Goal: Book appointment/travel/reservation

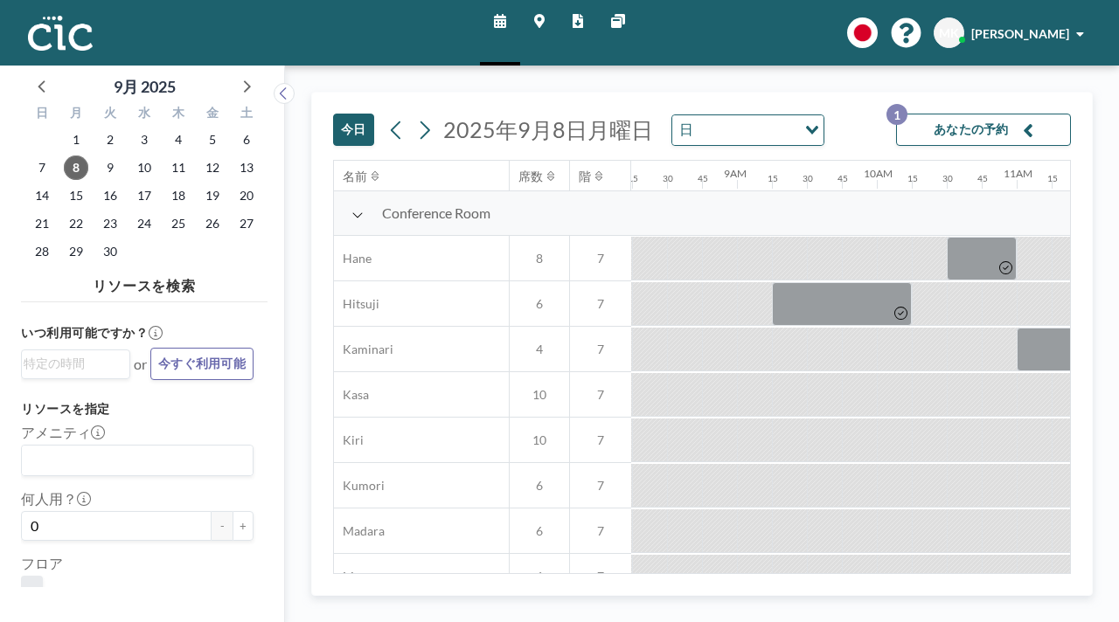
scroll to position [0, 1221]
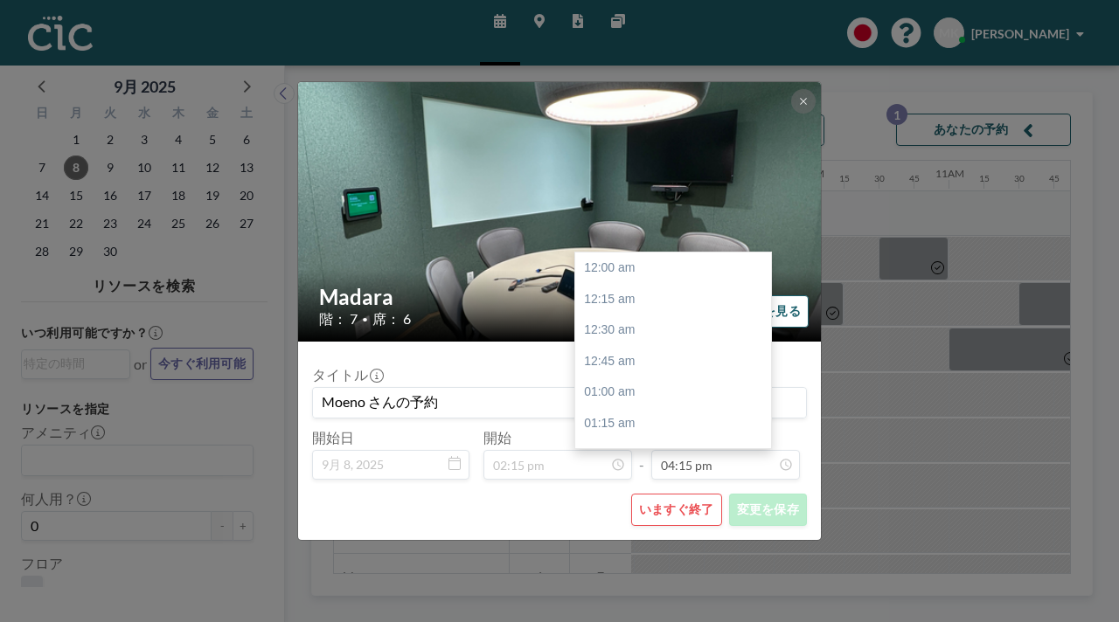
scroll to position [1814, 0]
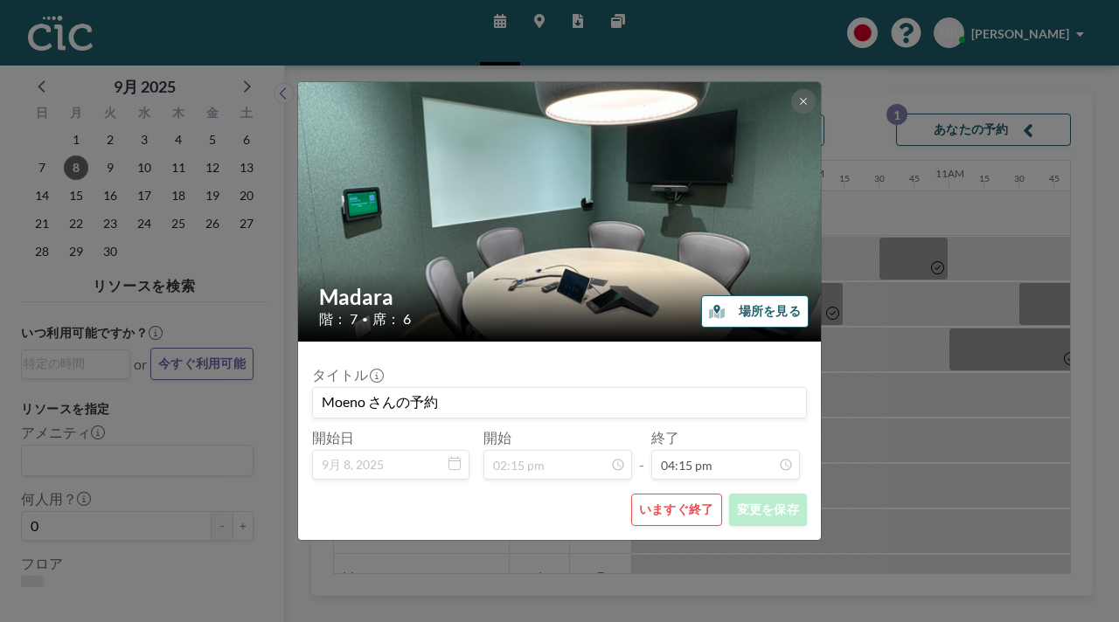
click at [666, 494] on button "いますぐ終了" at bounding box center [676, 510] width 91 height 32
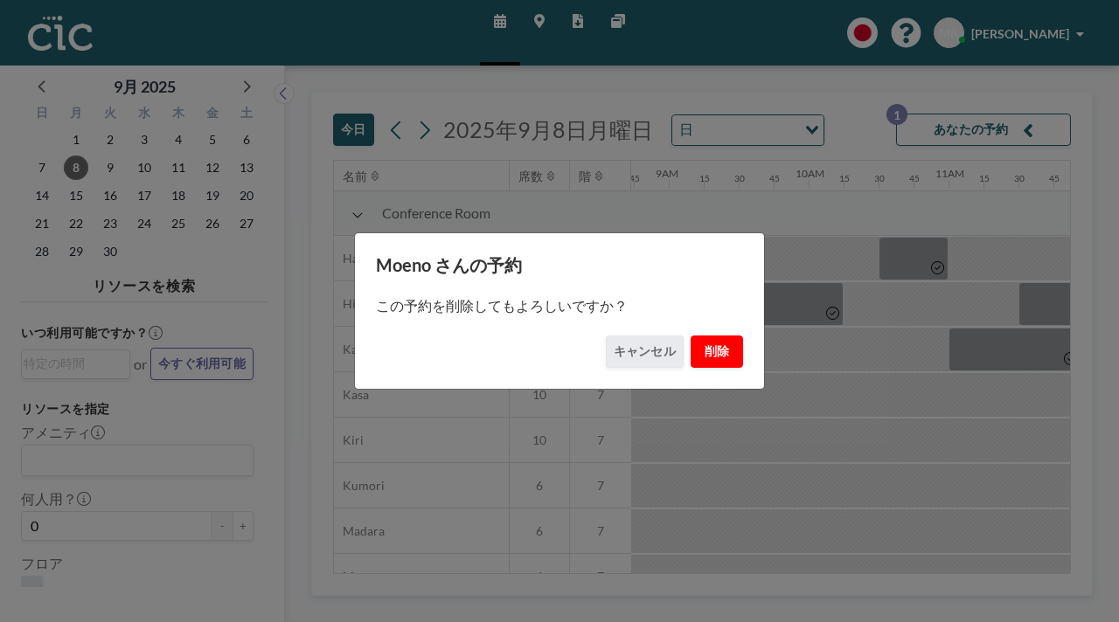
click at [696, 337] on button "削除" at bounding box center [717, 352] width 52 height 32
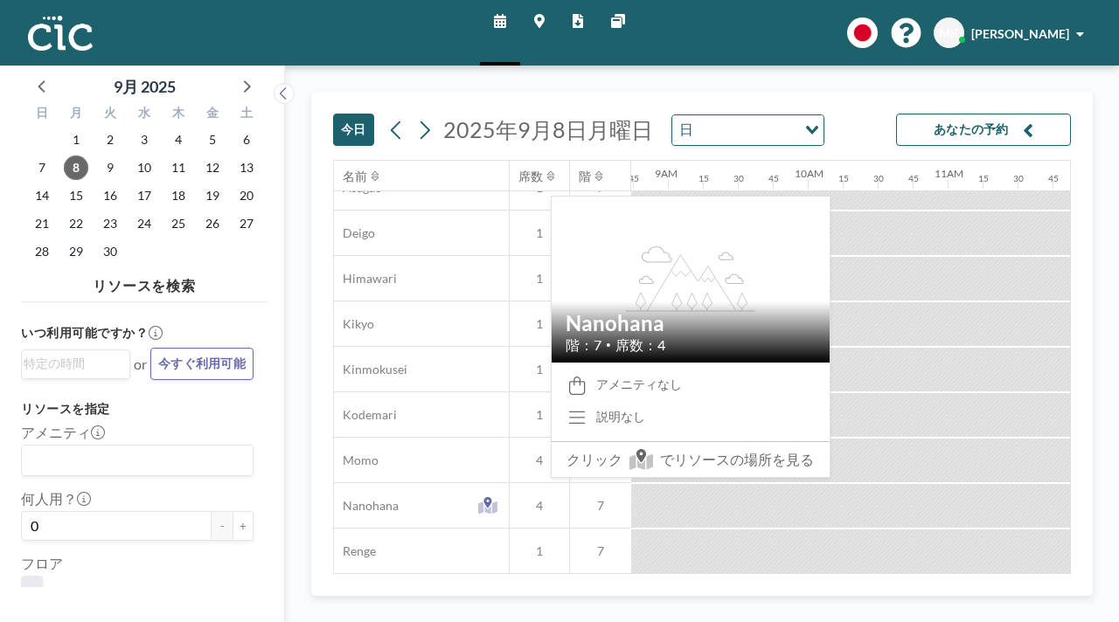
scroll to position [618, 1222]
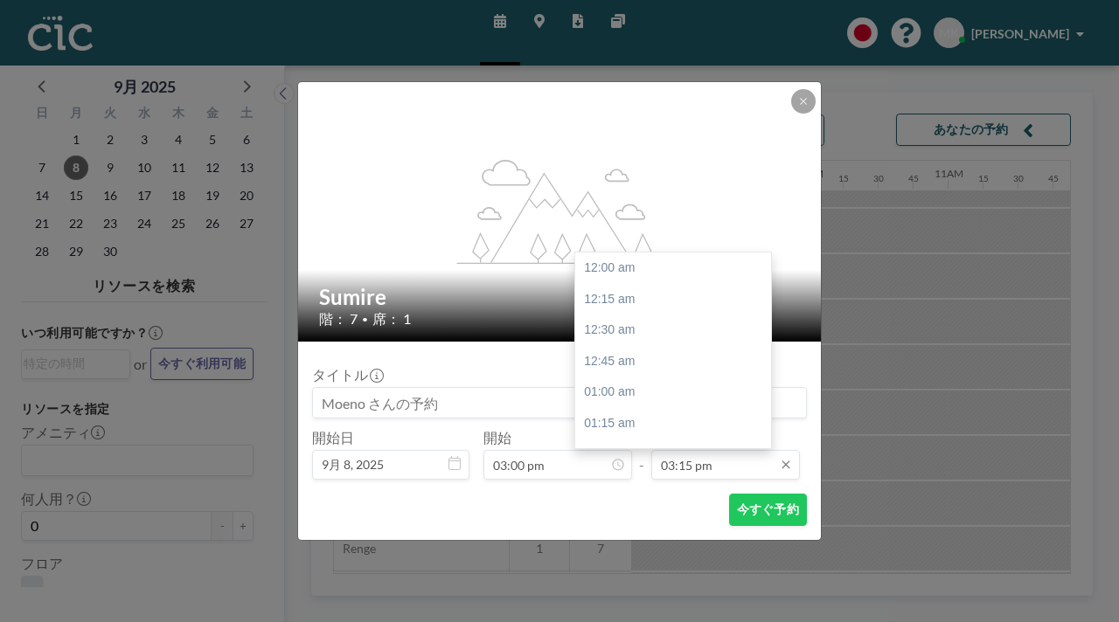
scroll to position [1702, 0]
click at [709, 450] on input "03:15 pm" at bounding box center [725, 465] width 149 height 30
click at [634, 542] on div "04:00 pm" at bounding box center [673, 557] width 196 height 31
type input "04:00 pm"
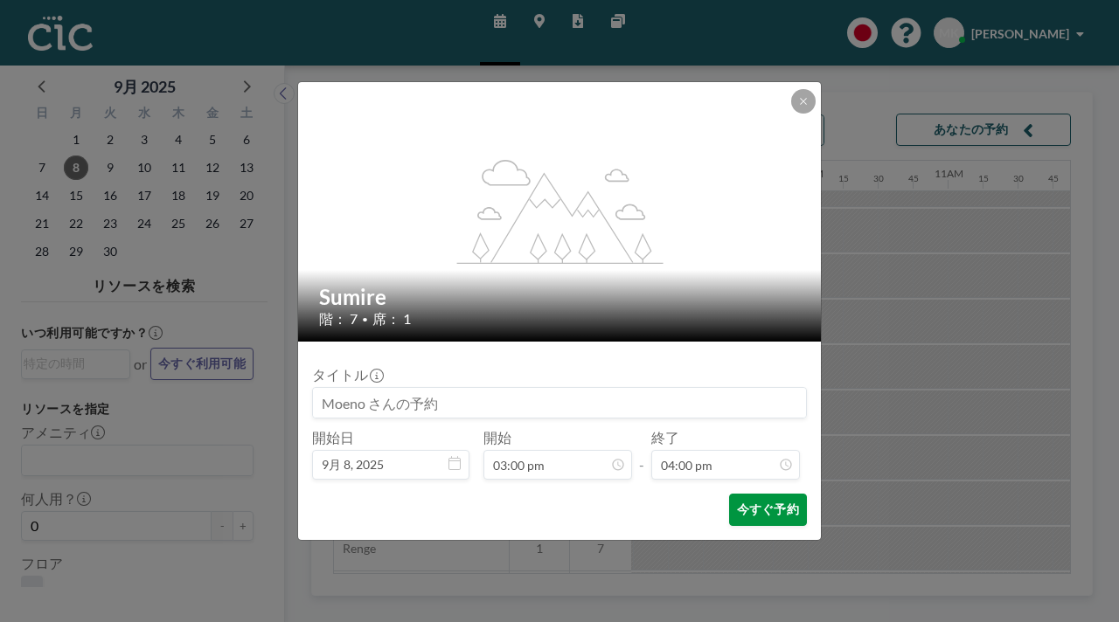
click at [729, 494] on button "今すぐ予約" at bounding box center [768, 510] width 78 height 32
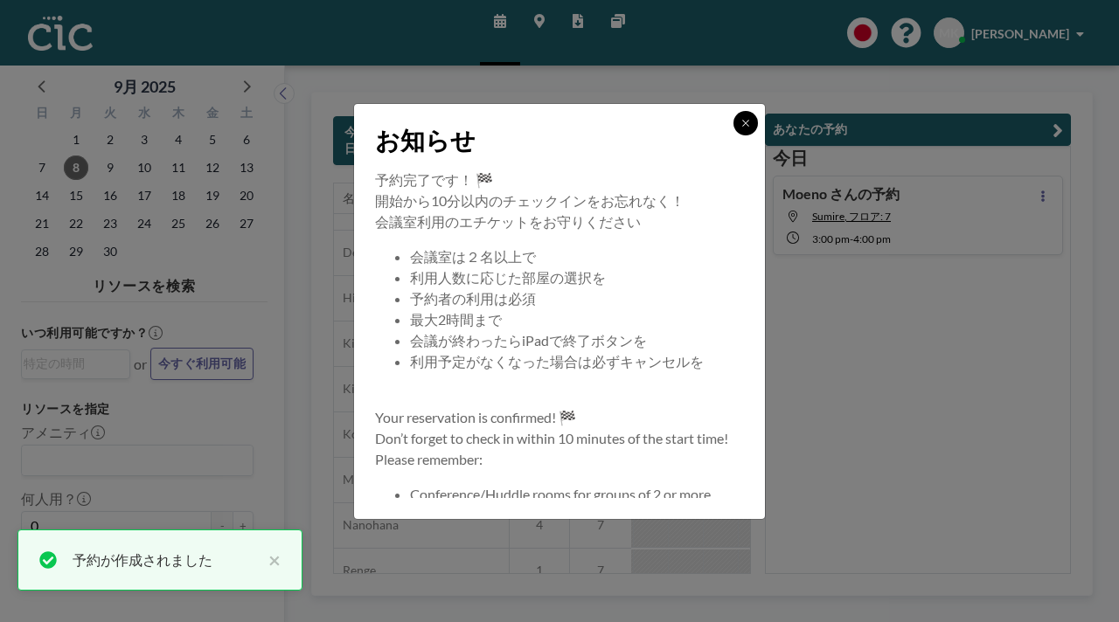
click at [733, 135] on button at bounding box center [745, 123] width 24 height 24
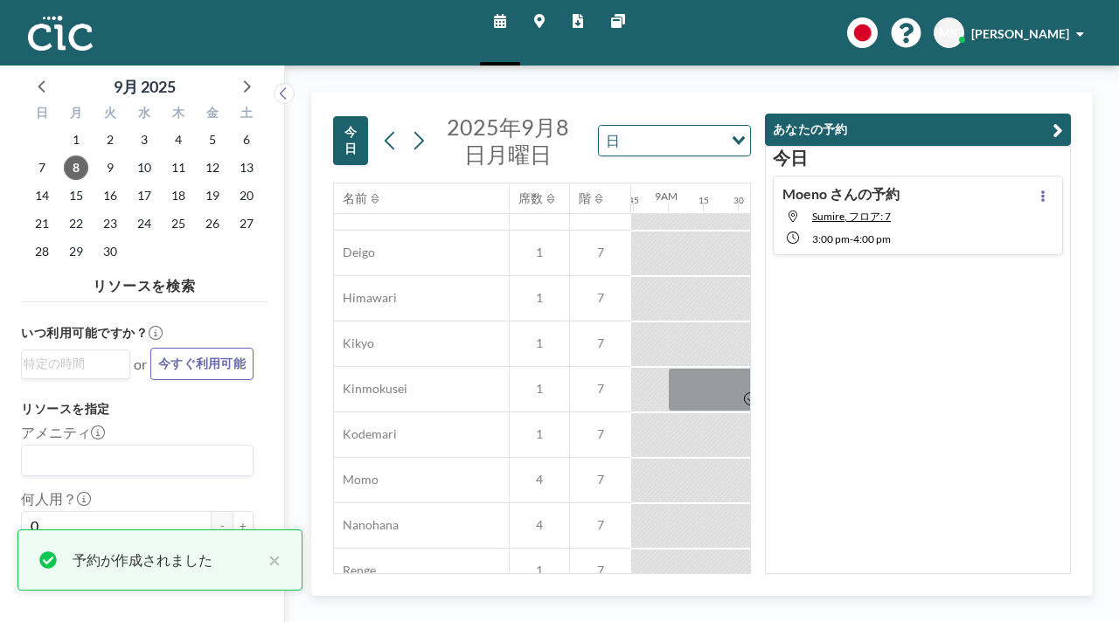
click at [751, 93] on div "[DATE] [DATE] 日 Loading..." at bounding box center [542, 138] width 418 height 90
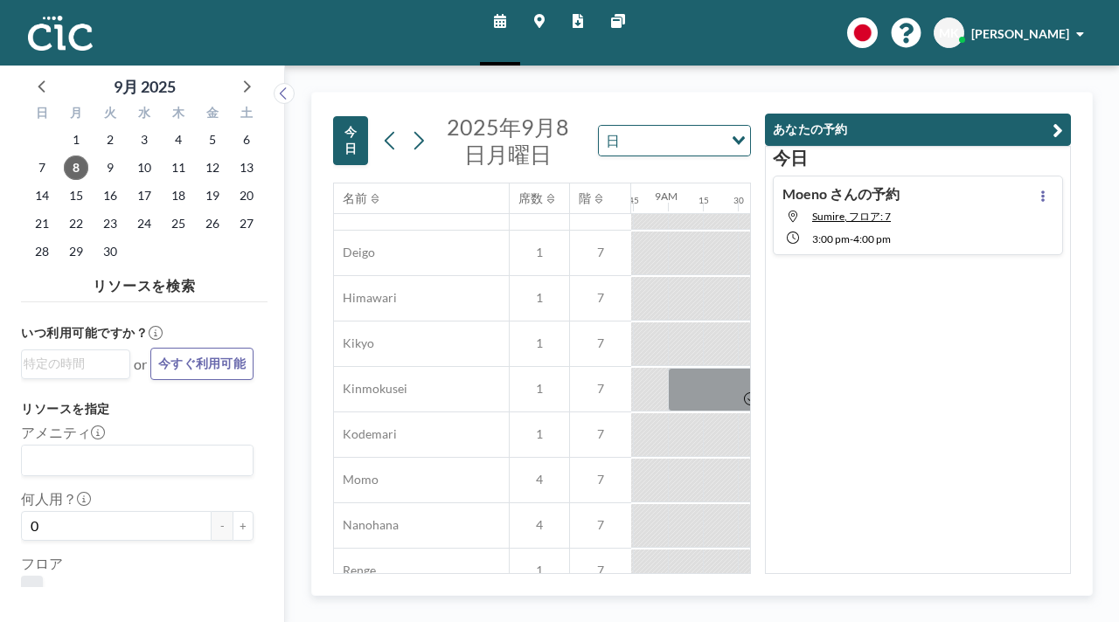
click at [743, 108] on div "[DATE] [DATE] 日 Loading..." at bounding box center [542, 138] width 418 height 90
click at [1063, 120] on icon "button" at bounding box center [1057, 130] width 10 height 21
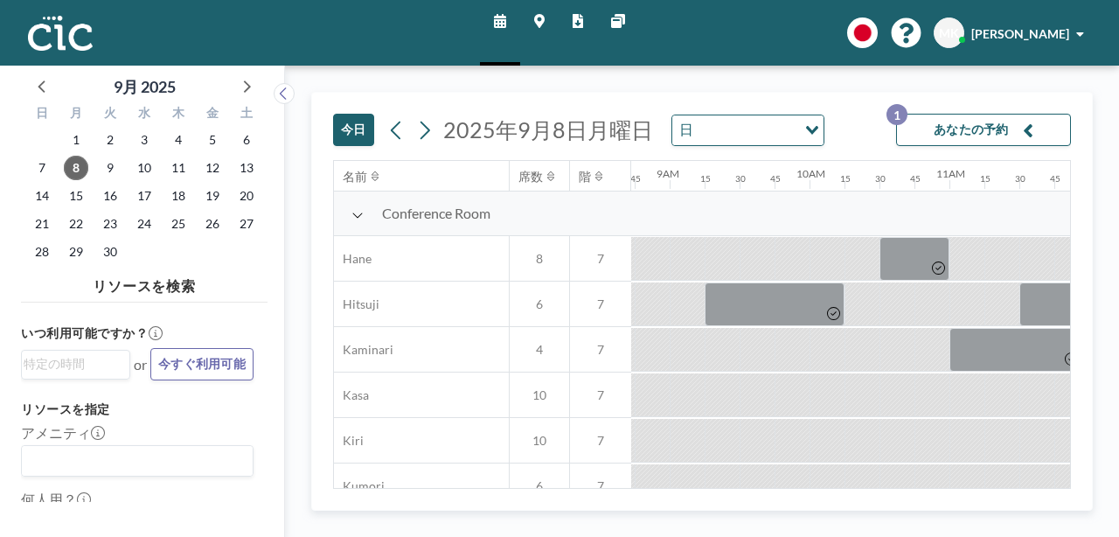
scroll to position [0, 1221]
